Goal: Task Accomplishment & Management: Use online tool/utility

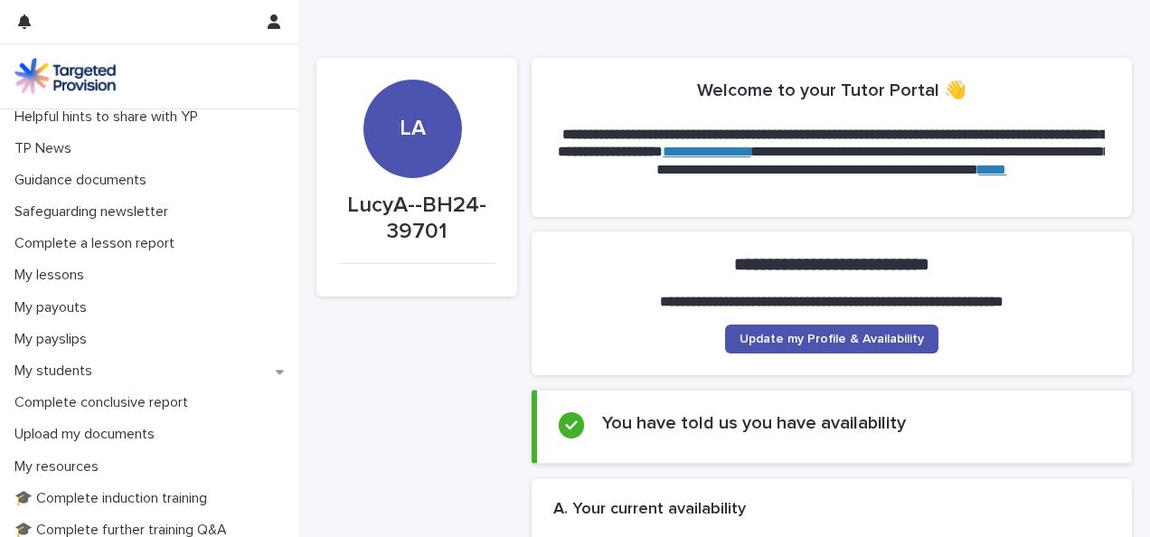
scroll to position [146, 0]
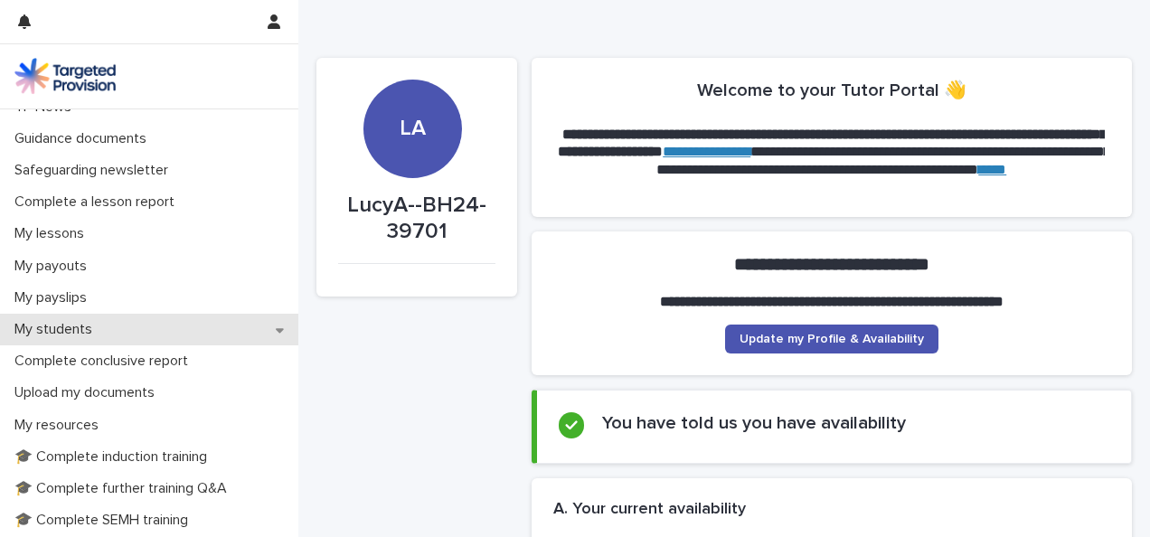
click at [260, 325] on div "My students" at bounding box center [149, 330] width 298 height 32
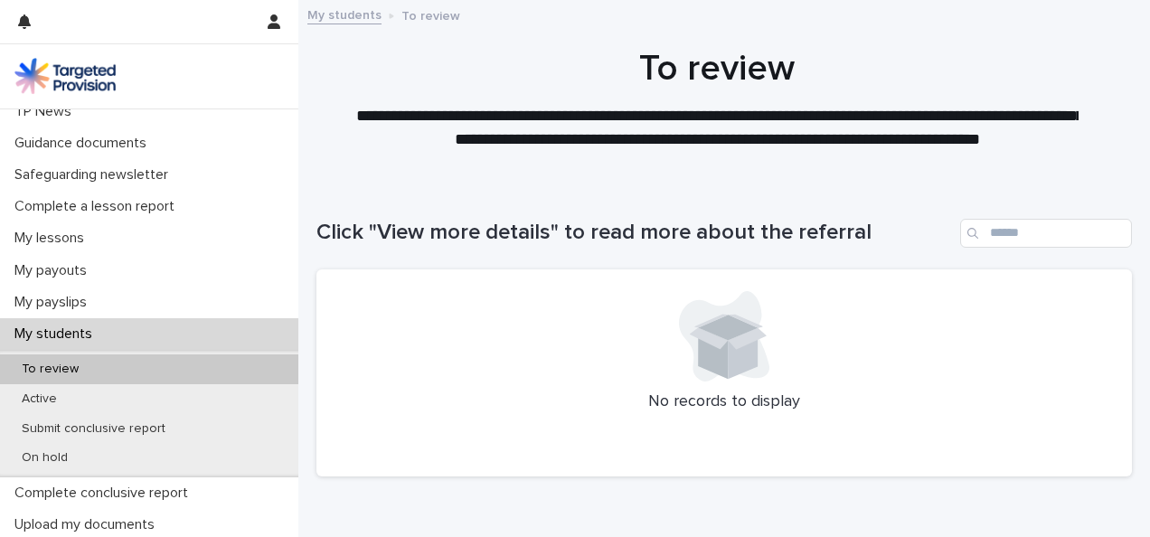
scroll to position [182, 0]
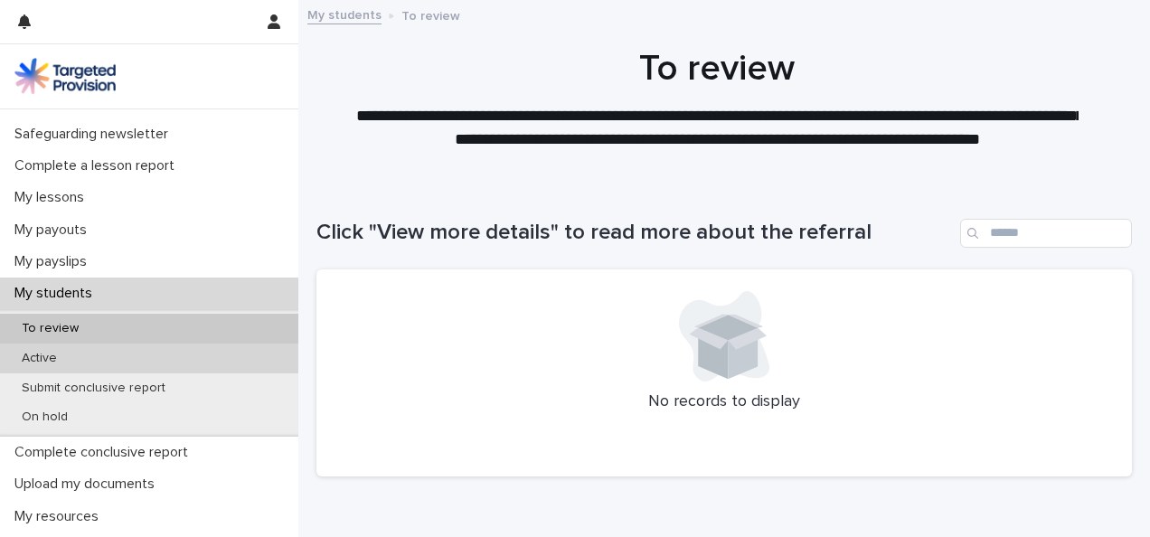
click at [235, 349] on div "Active" at bounding box center [149, 359] width 298 height 30
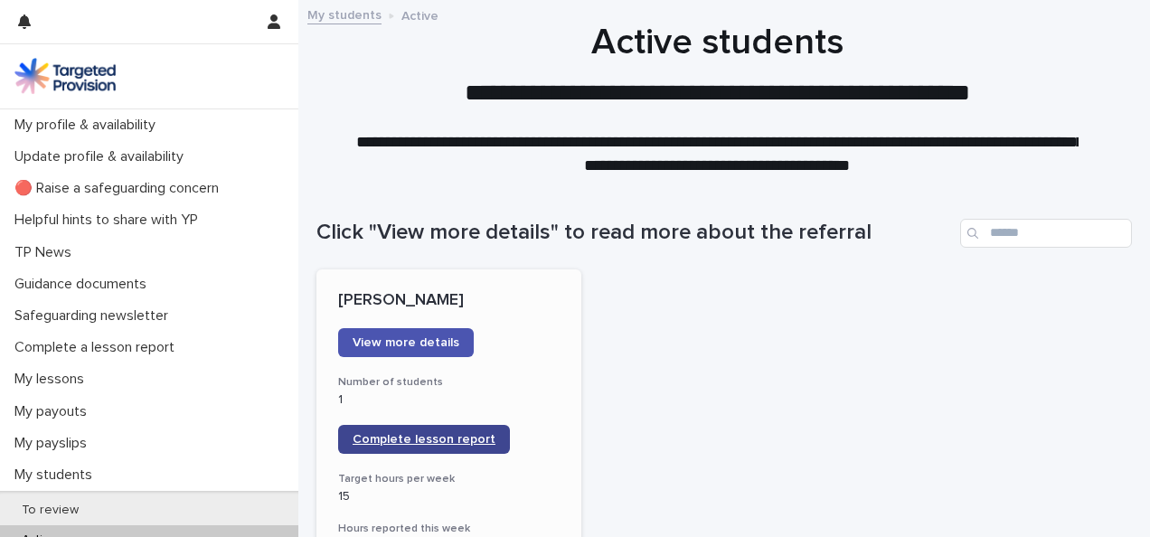
click at [468, 442] on span "Complete lesson report" at bounding box center [424, 439] width 143 height 13
